Goal: Task Accomplishment & Management: Complete application form

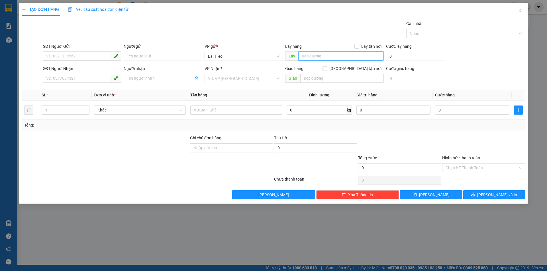
click at [315, 57] on input "text" at bounding box center [340, 56] width 85 height 9
type input "CHỢ BUÔN HỒ"
click at [240, 81] on input "search" at bounding box center [242, 78] width 68 height 9
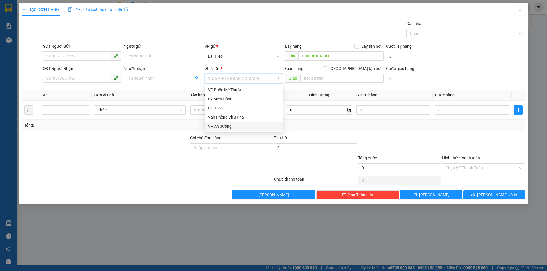
click at [229, 125] on div "VP An Sương" at bounding box center [243, 126] width 71 height 6
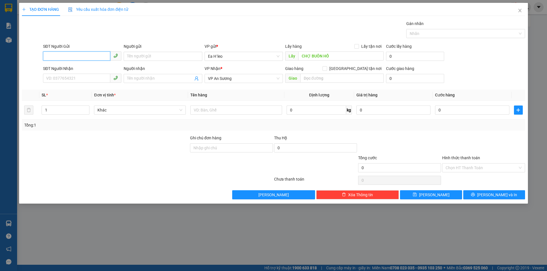
click at [81, 60] on input "SĐT Người Gửi" at bounding box center [76, 56] width 67 height 9
type input "0907887651"
click at [55, 53] on input "0907887651" at bounding box center [76, 56] width 67 height 9
click at [62, 55] on input "0907887651" at bounding box center [76, 56] width 67 height 9
click at [69, 55] on input "0907887651" at bounding box center [76, 56] width 67 height 9
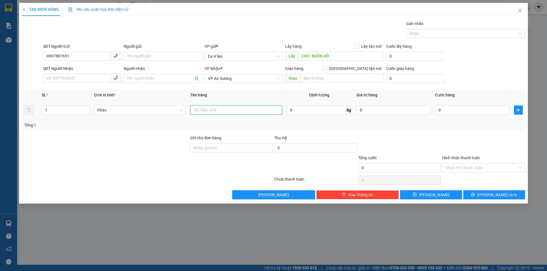
click at [224, 109] on input "text" at bounding box center [236, 110] width 92 height 9
type input "1 THÙNG"
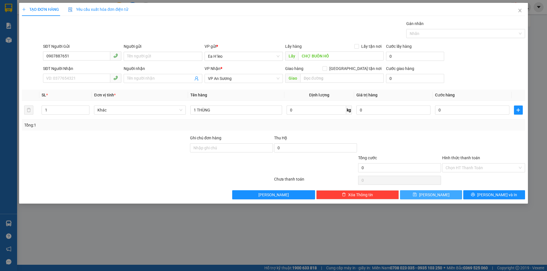
click at [435, 193] on span "[PERSON_NAME]" at bounding box center [434, 195] width 30 height 6
